Goal: Information Seeking & Learning: Learn about a topic

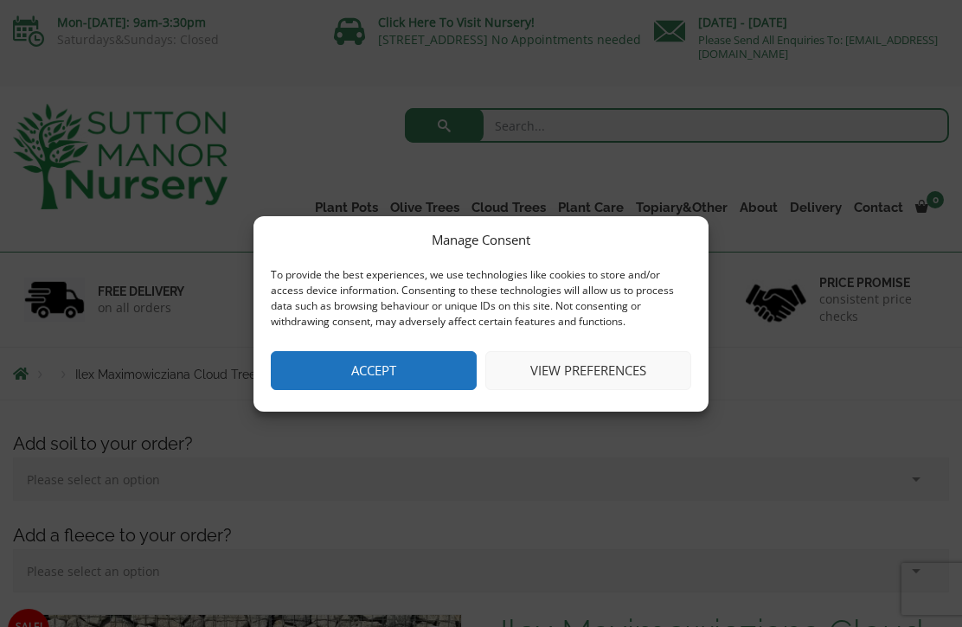
click at [427, 378] on button "Accept" at bounding box center [374, 370] width 206 height 39
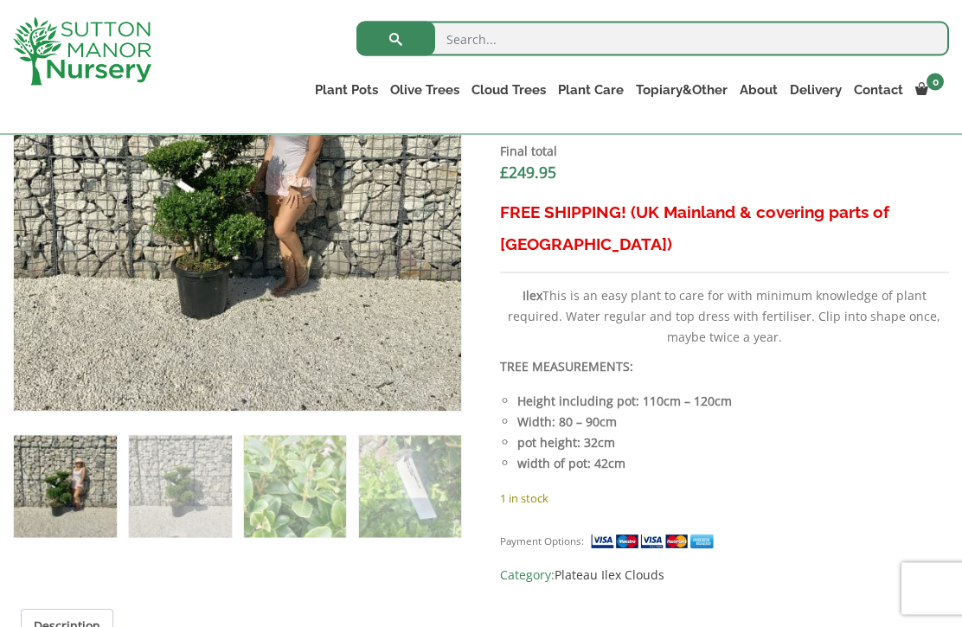
scroll to position [621, 0]
click at [0, 0] on link "Ligustrum Pom Poms" at bounding box center [0, 0] width 0 height 0
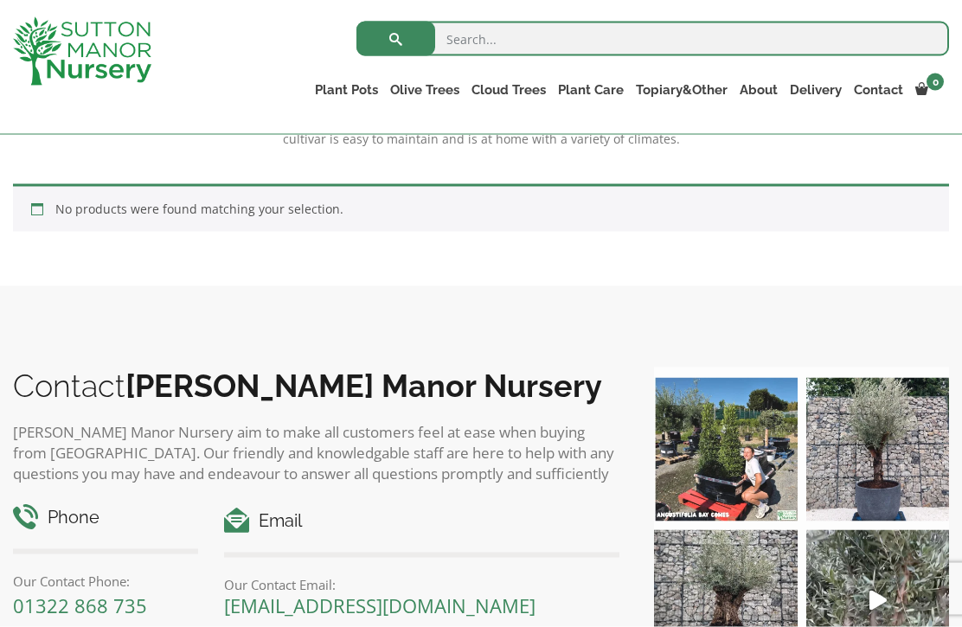
scroll to position [639, 0]
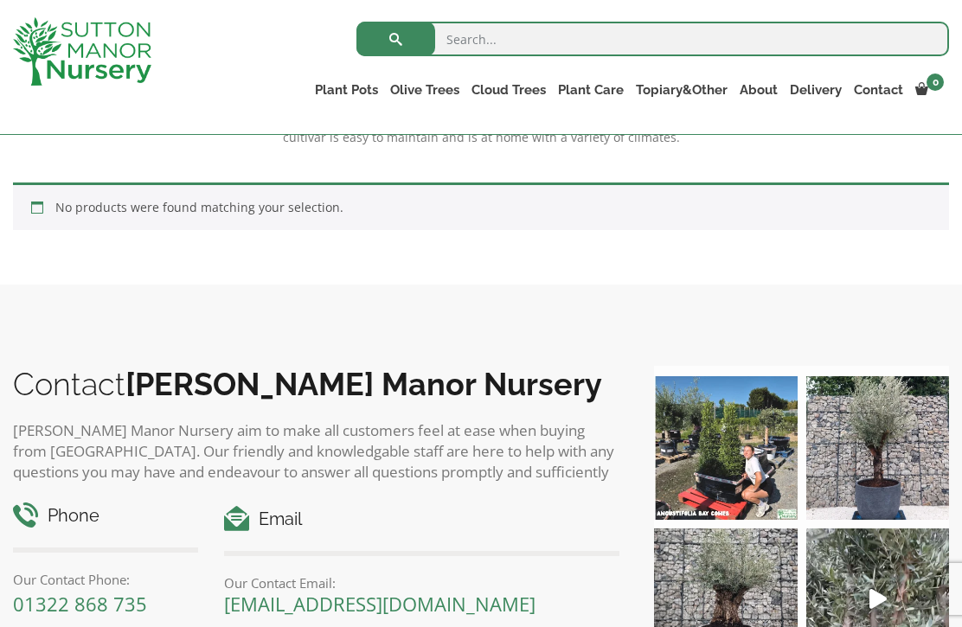
click at [753, 345] on div "Contact Sutton Manor Nursery Sutton Manor Nursery aim to make all customers fee…" at bounding box center [481, 542] width 962 height 514
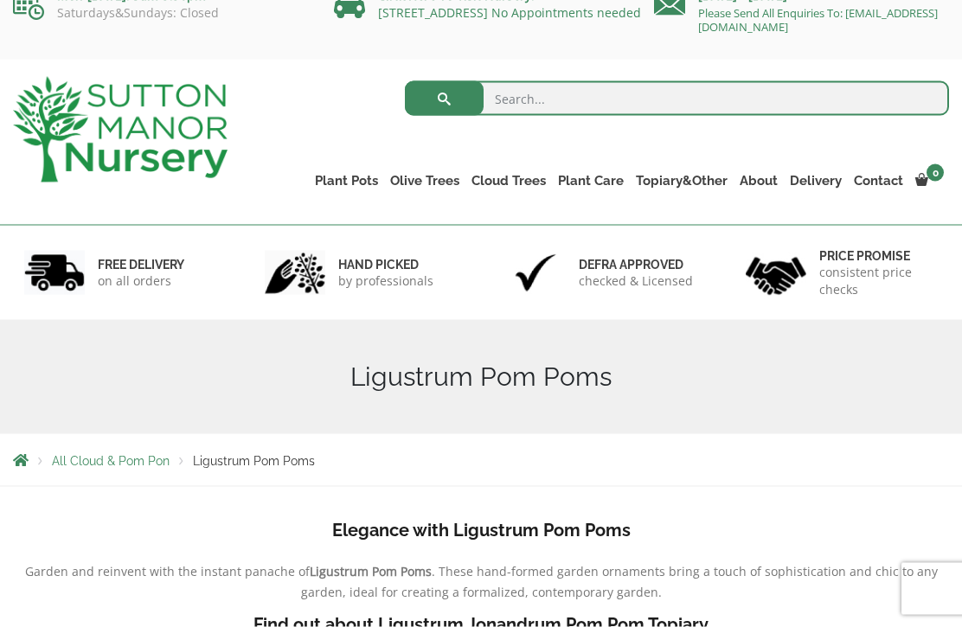
scroll to position [0, 0]
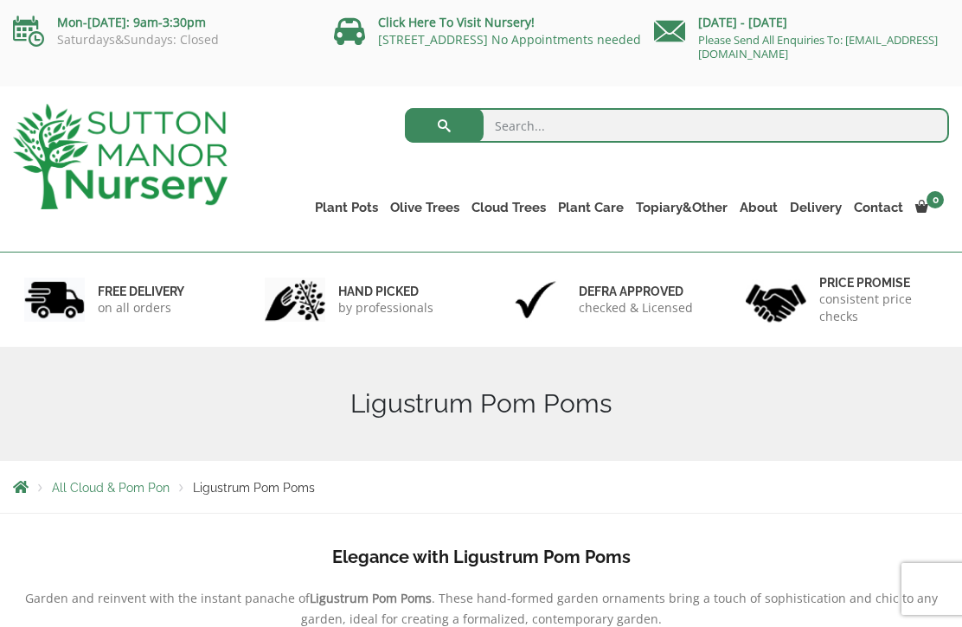
click at [525, 125] on input "search" at bounding box center [677, 125] width 544 height 35
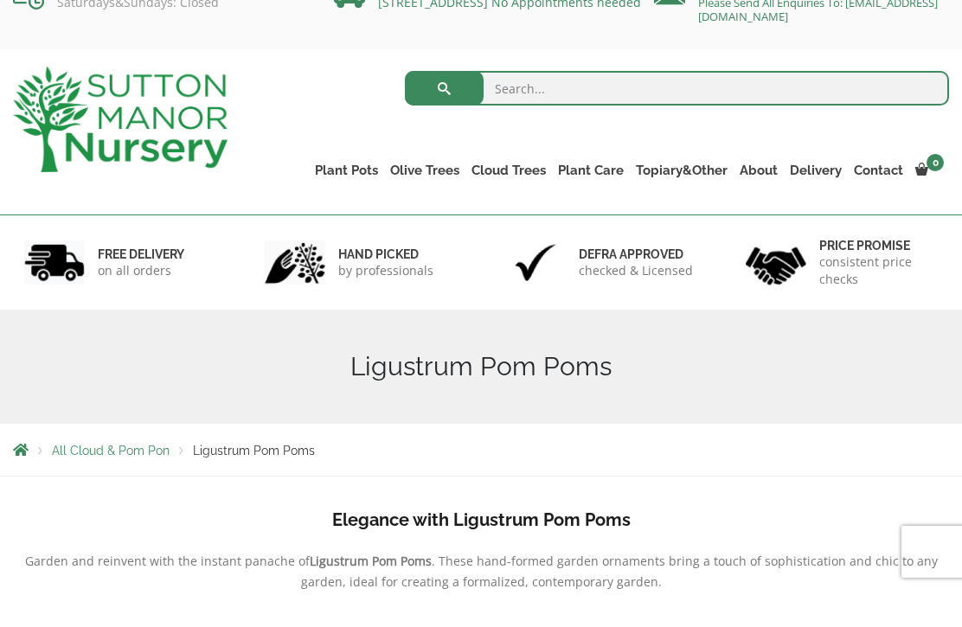
click at [514, 196] on link "Cloud Trees" at bounding box center [509, 208] width 87 height 24
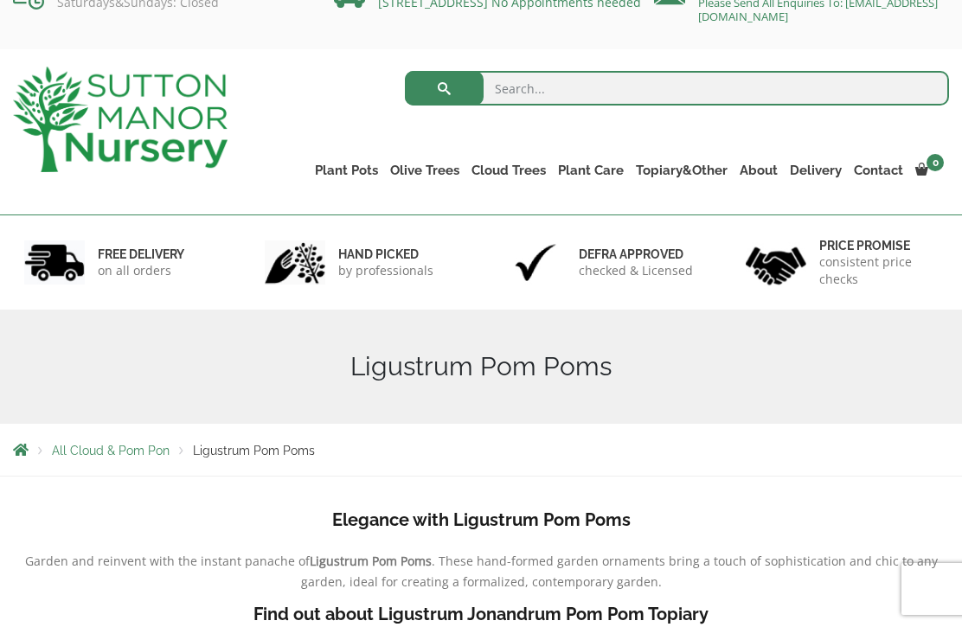
click at [0, 0] on link "Castlewellan" at bounding box center [0, 0] width 0 height 0
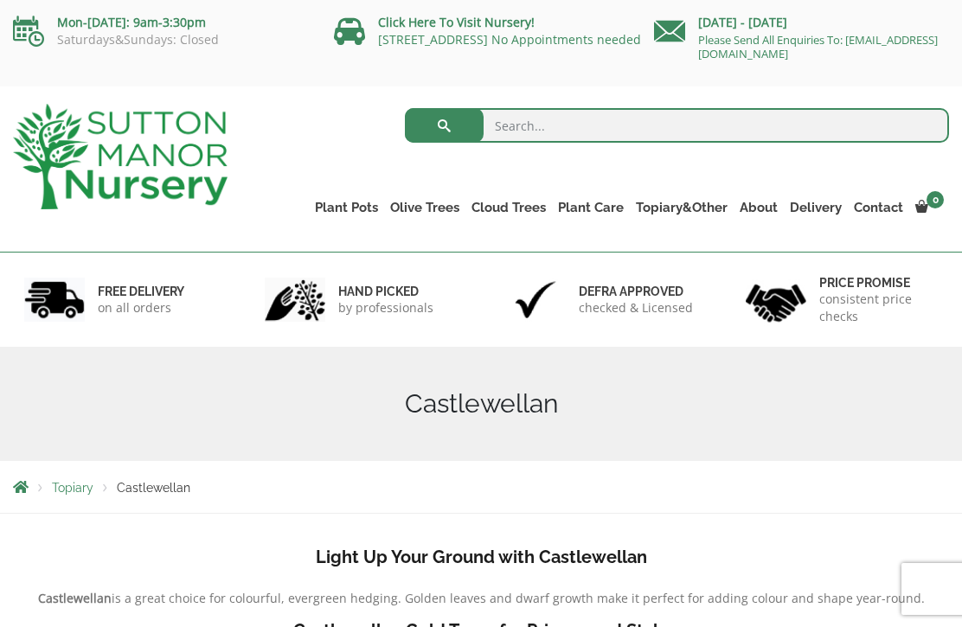
click at [0, 0] on link "Taxus Baccata (Yew)" at bounding box center [0, 0] width 0 height 0
click at [673, 388] on h1 "Castlewellan" at bounding box center [481, 403] width 936 height 31
click at [677, 388] on h1 "Castlewellan" at bounding box center [481, 403] width 936 height 31
click at [877, 208] on div "Search for: Plant Pots Resin Bonded Pots The Amalfi Pots The Milan Pots The Cap…" at bounding box center [602, 169] width 722 height 165
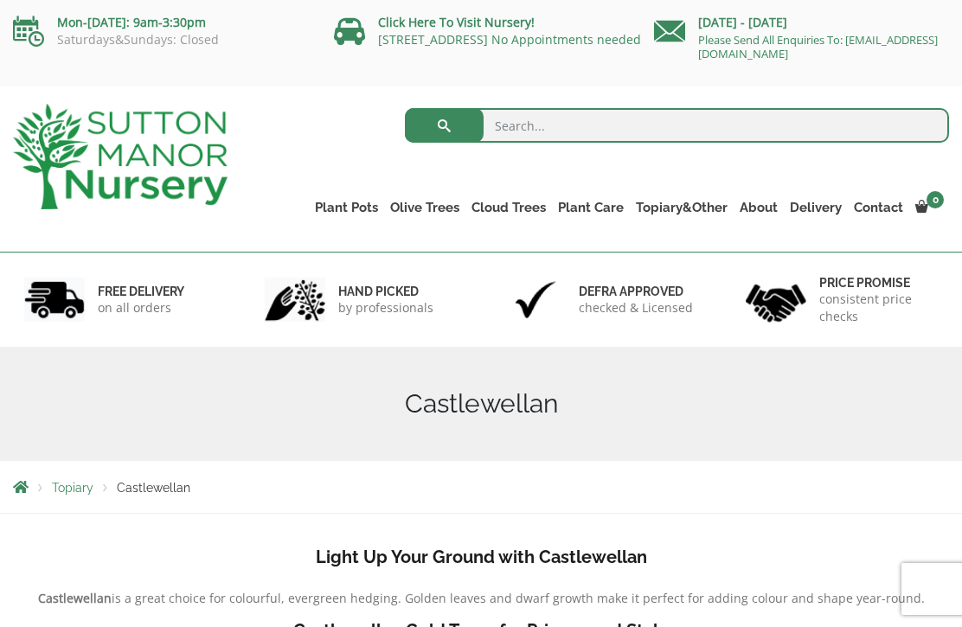
click at [505, 108] on input "search" at bounding box center [677, 125] width 544 height 35
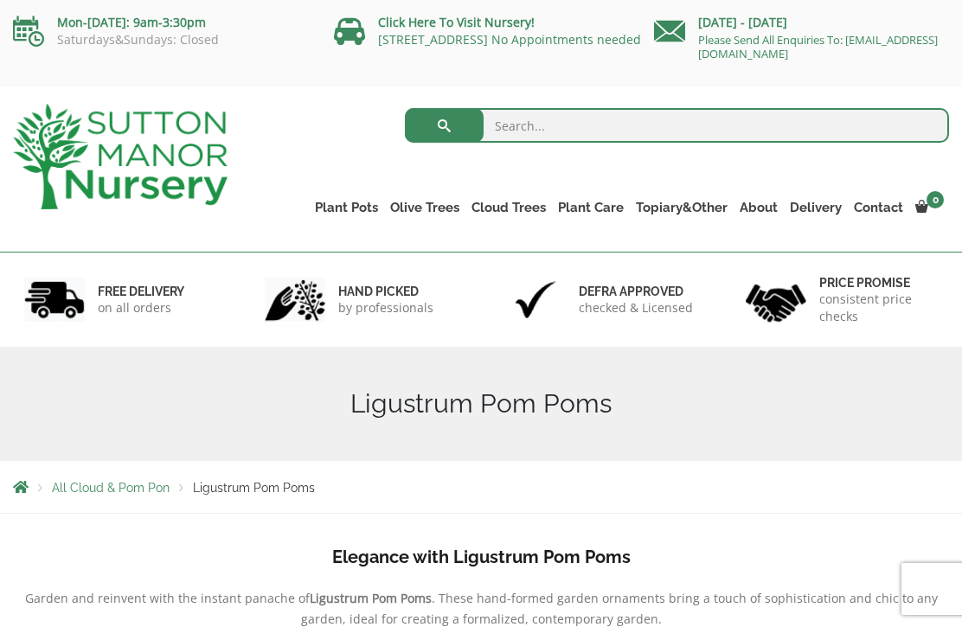
click at [0, 0] on link "Ilex Crenata Cloud Trees" at bounding box center [0, 0] width 0 height 0
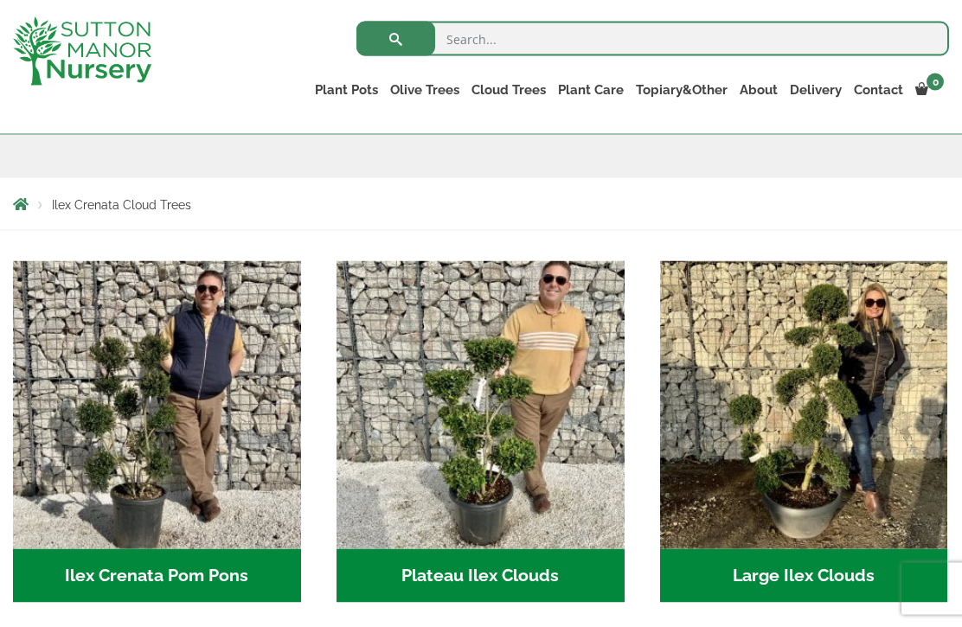
scroll to position [253, 0]
click at [825, 450] on img "Visit product category Large Ilex Clouds" at bounding box center [804, 404] width 288 height 288
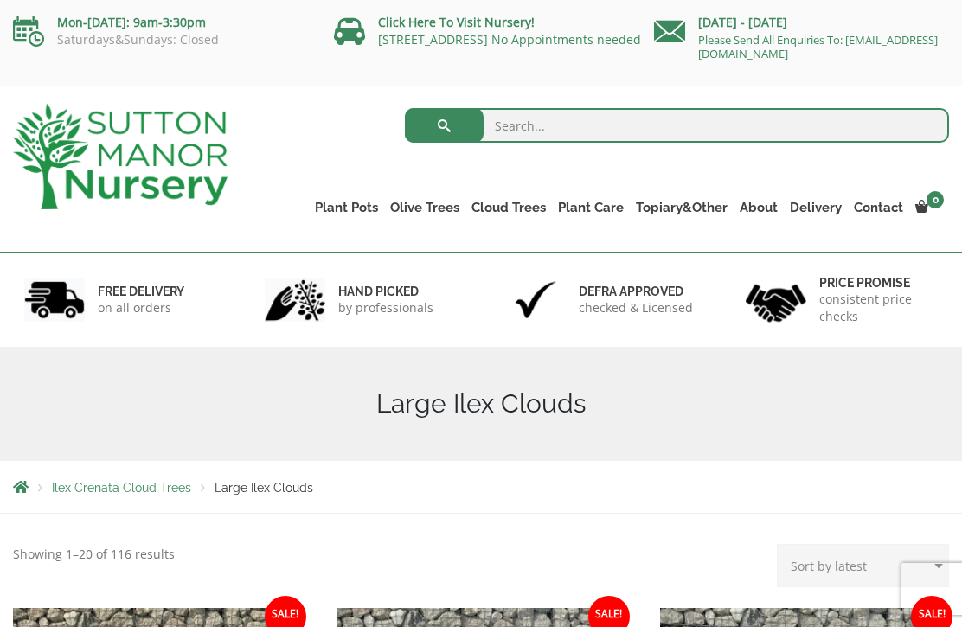
click at [0, 0] on link "Ilex Crenata" at bounding box center [0, 0] width 0 height 0
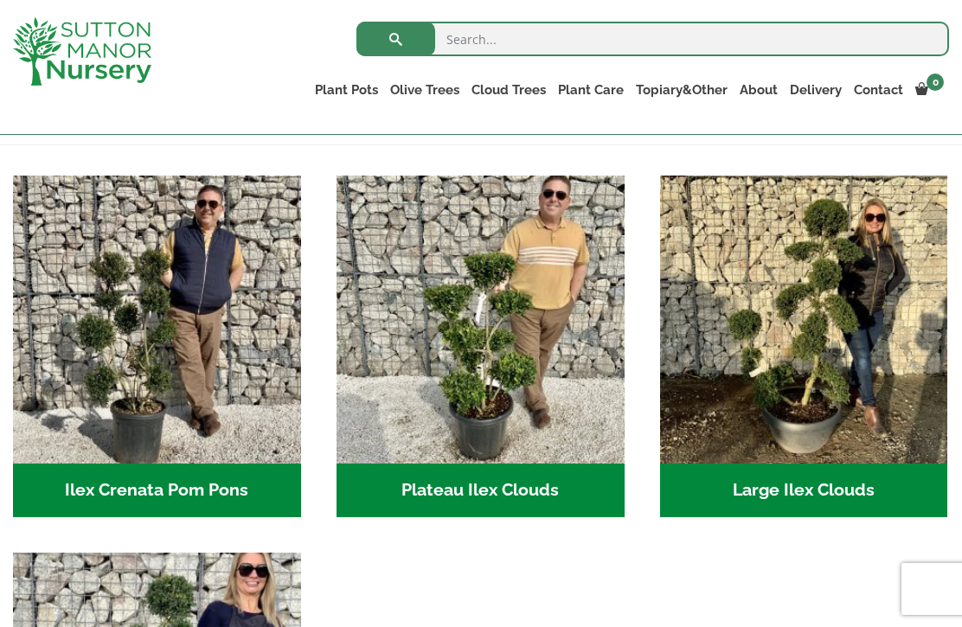
scroll to position [335, 0]
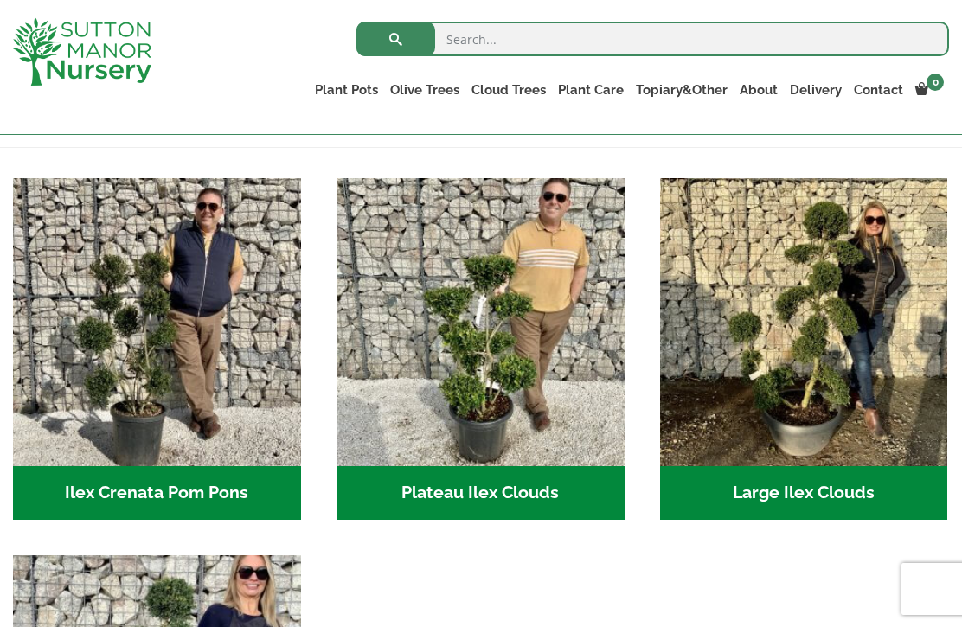
click at [822, 304] on img "Visit product category Large Ilex Clouds" at bounding box center [804, 322] width 288 height 288
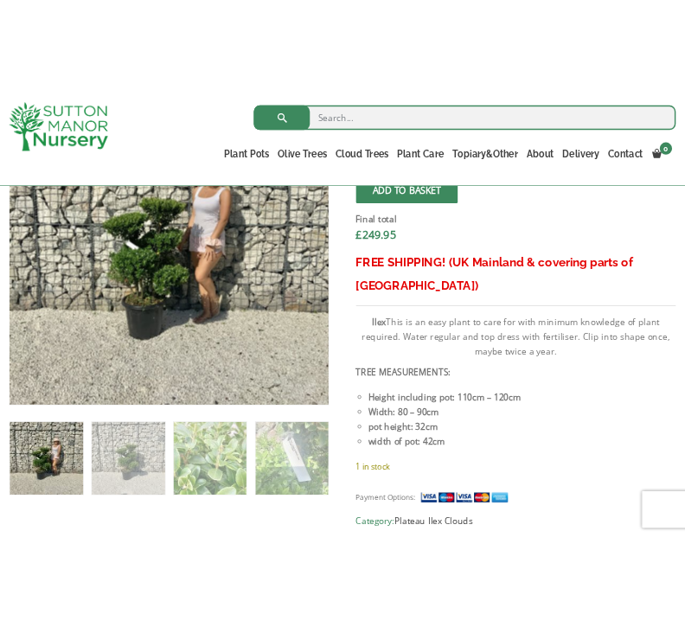
scroll to position [663, 0]
